Goal: Navigation & Orientation: Find specific page/section

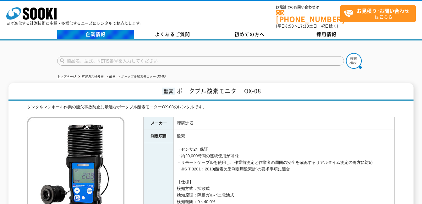
click at [106, 30] on link "企業情報" at bounding box center [95, 34] width 77 height 9
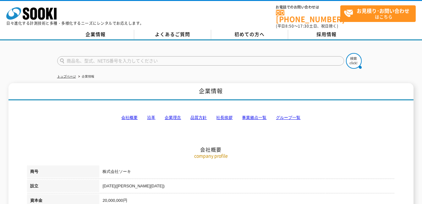
click at [134, 115] on link "会社概要" at bounding box center [129, 117] width 16 height 5
click at [73, 75] on link "トップページ" at bounding box center [66, 76] width 19 height 3
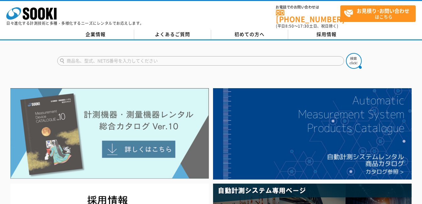
click at [143, 147] on img at bounding box center [109, 133] width 198 height 91
